Goal: Task Accomplishment & Management: Use online tool/utility

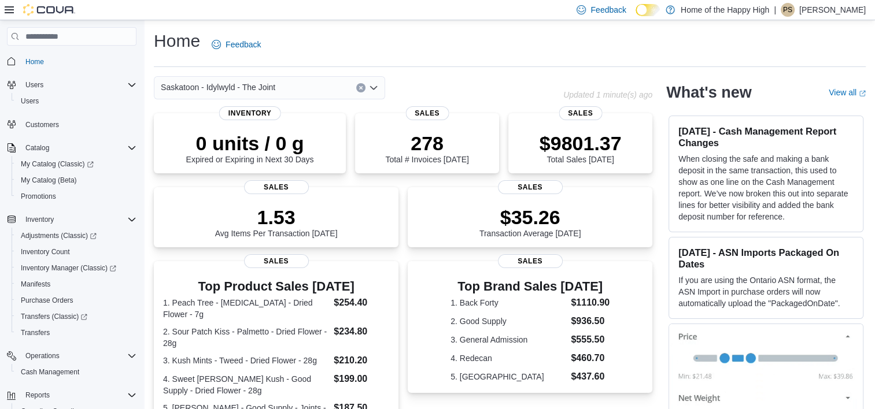
click at [10, 10] on icon at bounding box center [9, 9] width 9 height 7
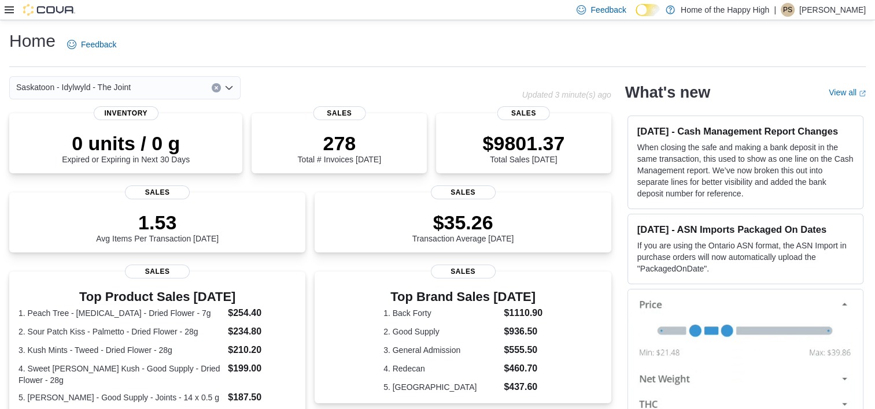
click at [177, 46] on div "Home Feedback" at bounding box center [437, 44] width 856 height 30
click at [7, 10] on icon at bounding box center [9, 9] width 9 height 9
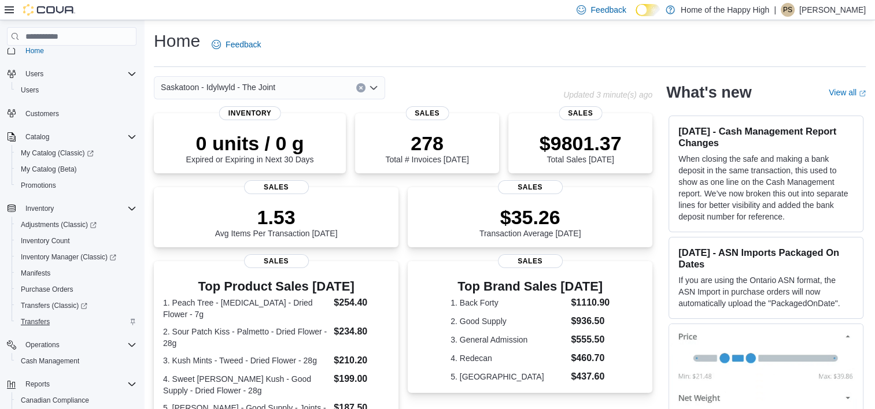
scroll to position [12, 0]
click at [40, 359] on span "Cash Management" at bounding box center [50, 360] width 58 height 9
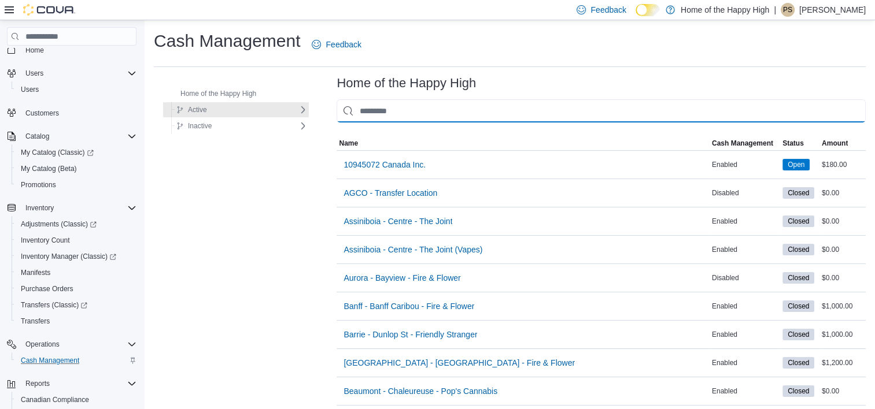
click at [384, 102] on input "This is a search bar. As you type, the results lower in the page will automatic…" at bounding box center [600, 110] width 529 height 23
type input "*"
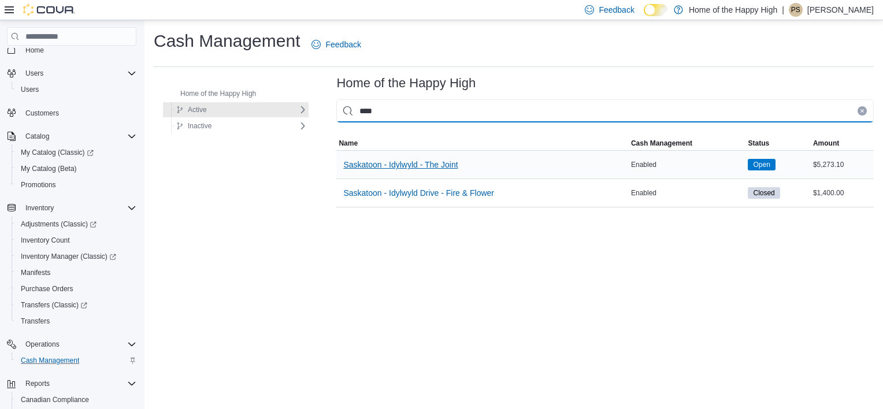
type input "****"
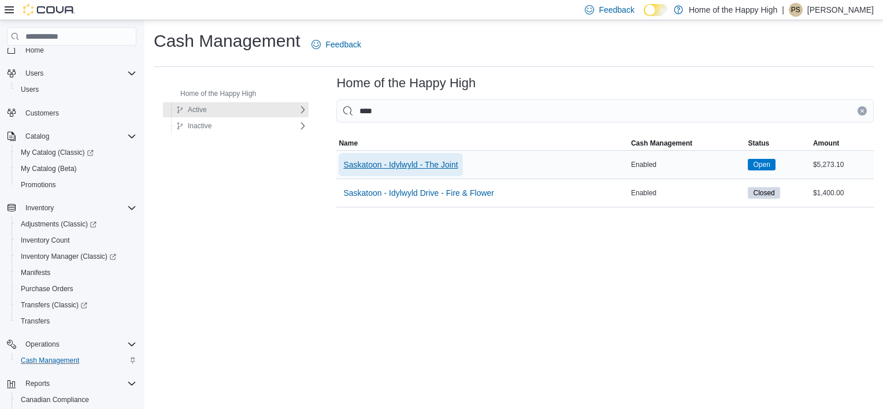
click at [420, 171] on span "Saskatoon - Idylwyld - The Joint" at bounding box center [400, 164] width 114 height 23
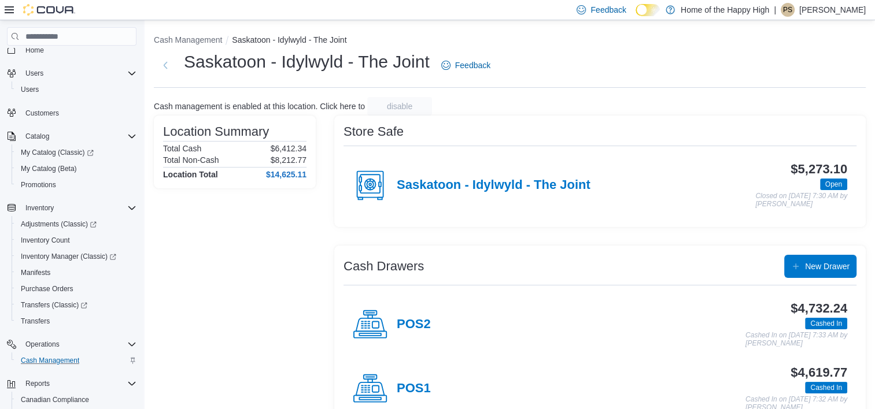
scroll to position [29, 0]
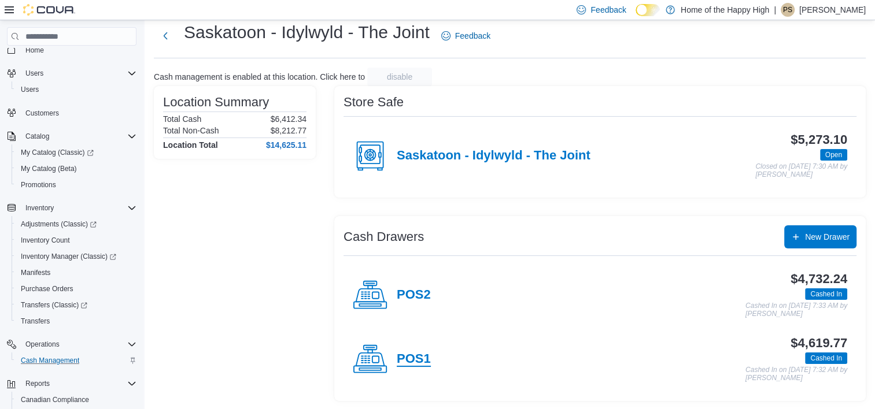
click at [409, 363] on h4 "POS1" at bounding box center [414, 359] width 34 height 15
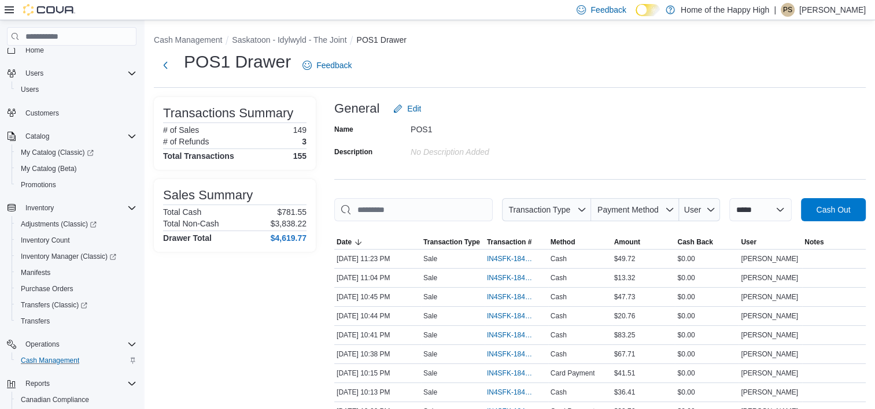
click at [792, 12] on span "PS" at bounding box center [787, 10] width 9 height 14
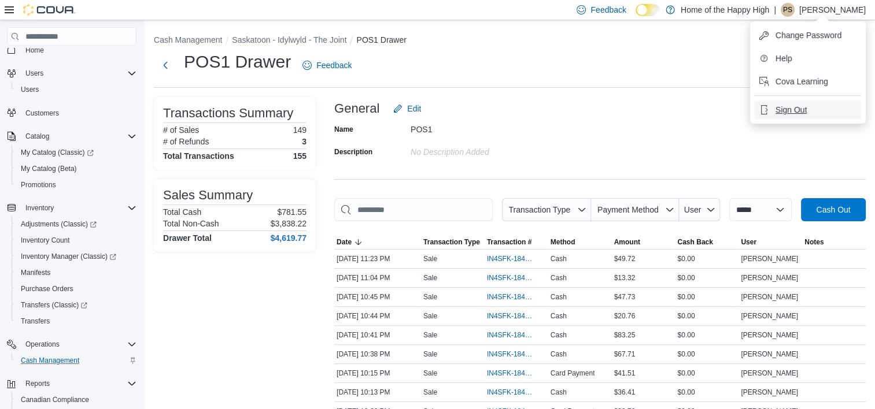
click at [771, 112] on button "Sign Out" at bounding box center [808, 110] width 106 height 19
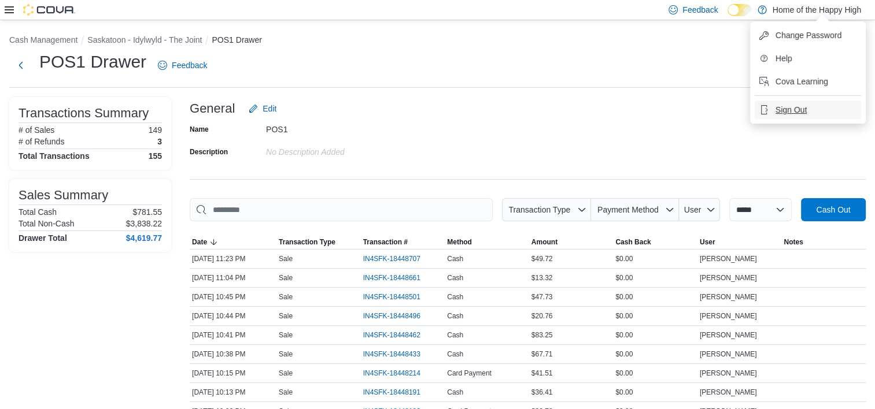
click at [796, 111] on span "Sign Out" at bounding box center [790, 110] width 31 height 12
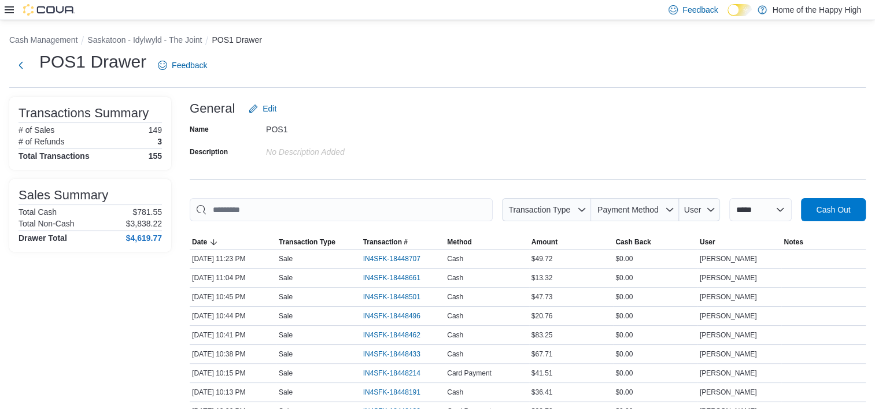
click at [744, 84] on div "POS1 Drawer Feedback" at bounding box center [437, 69] width 856 height 38
